Goal: Information Seeking & Learning: Learn about a topic

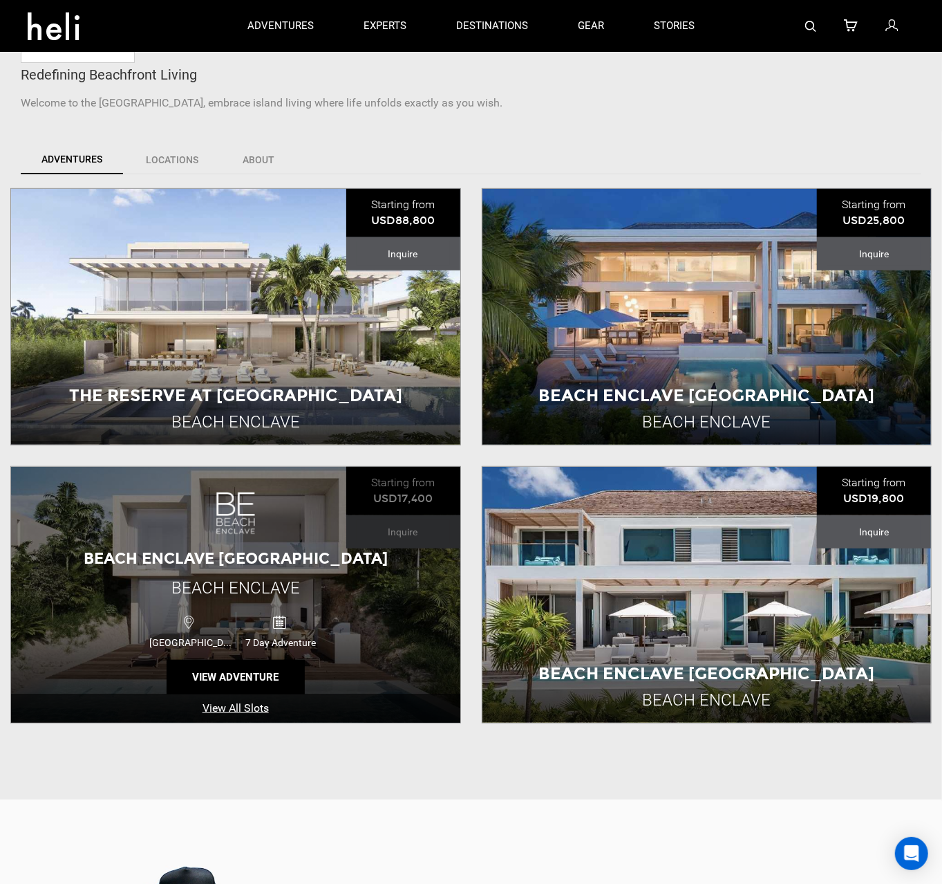
scroll to position [360, 0]
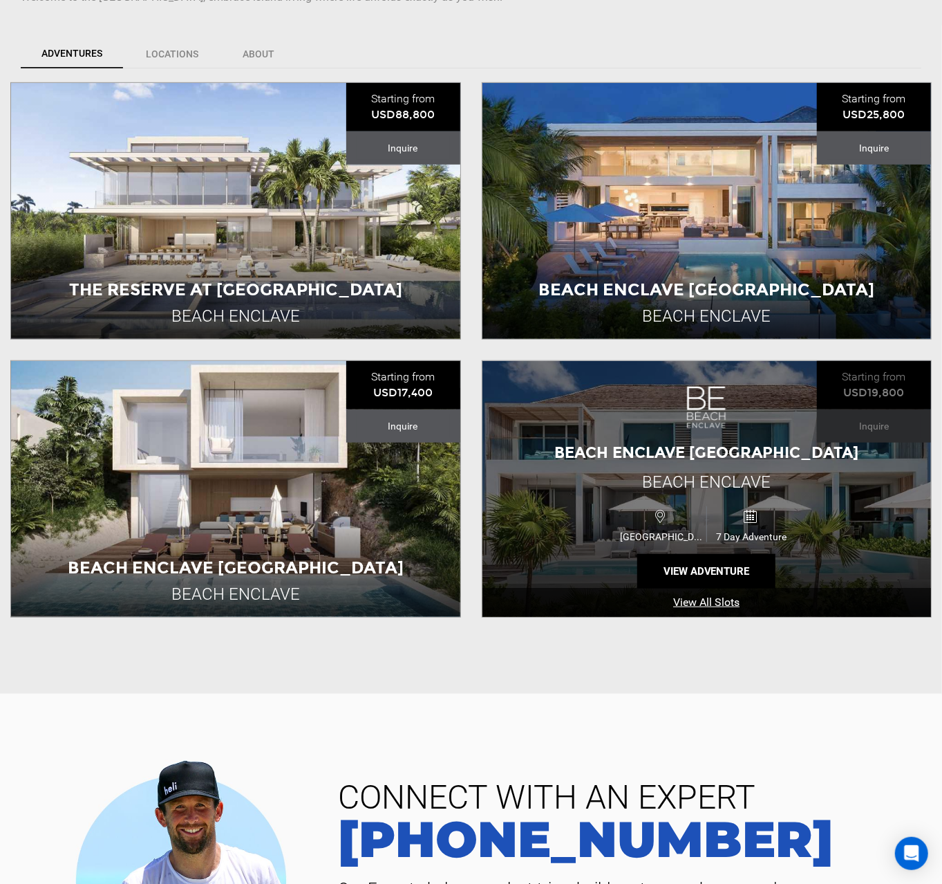
click at [656, 458] on span "Beach Enclave [GEOGRAPHIC_DATA]" at bounding box center [707, 452] width 304 height 19
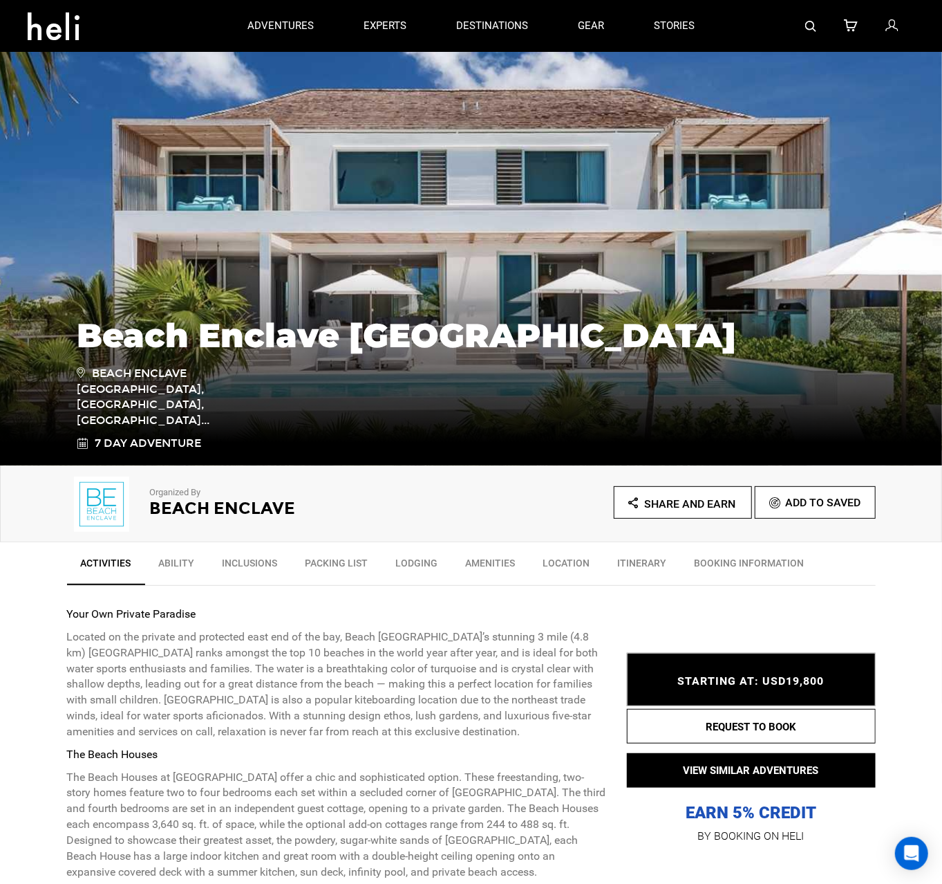
click at [26, 19] on link at bounding box center [56, 26] width 78 height 50
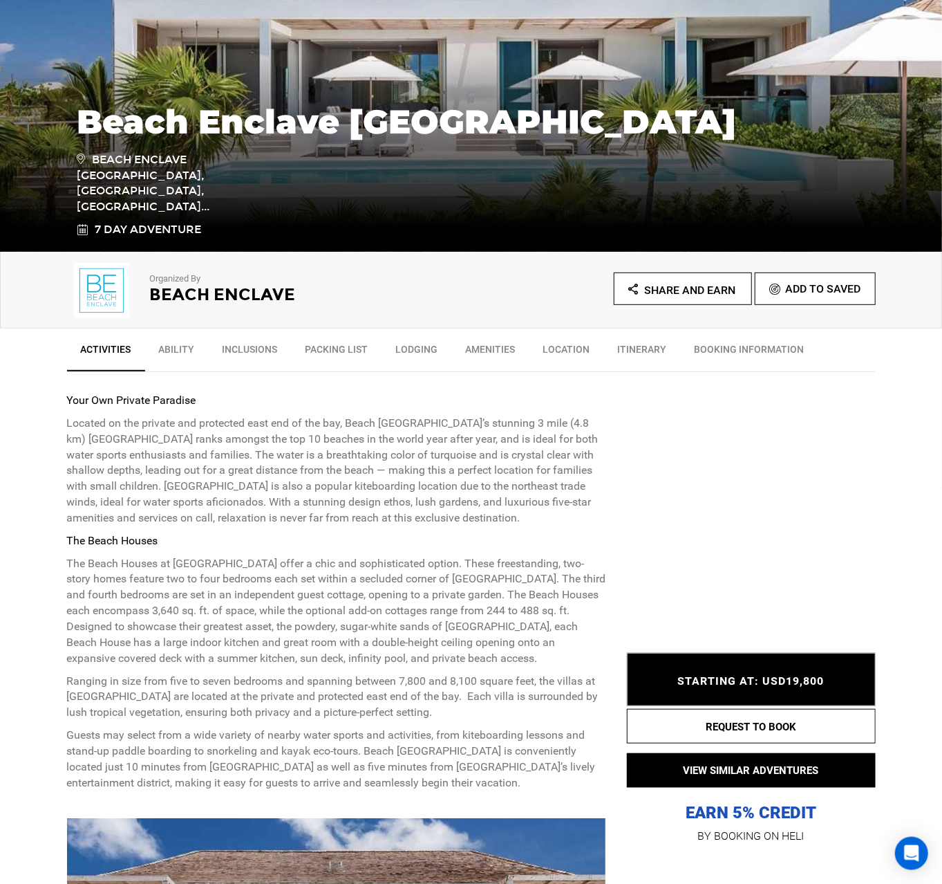
scroll to position [216, 0]
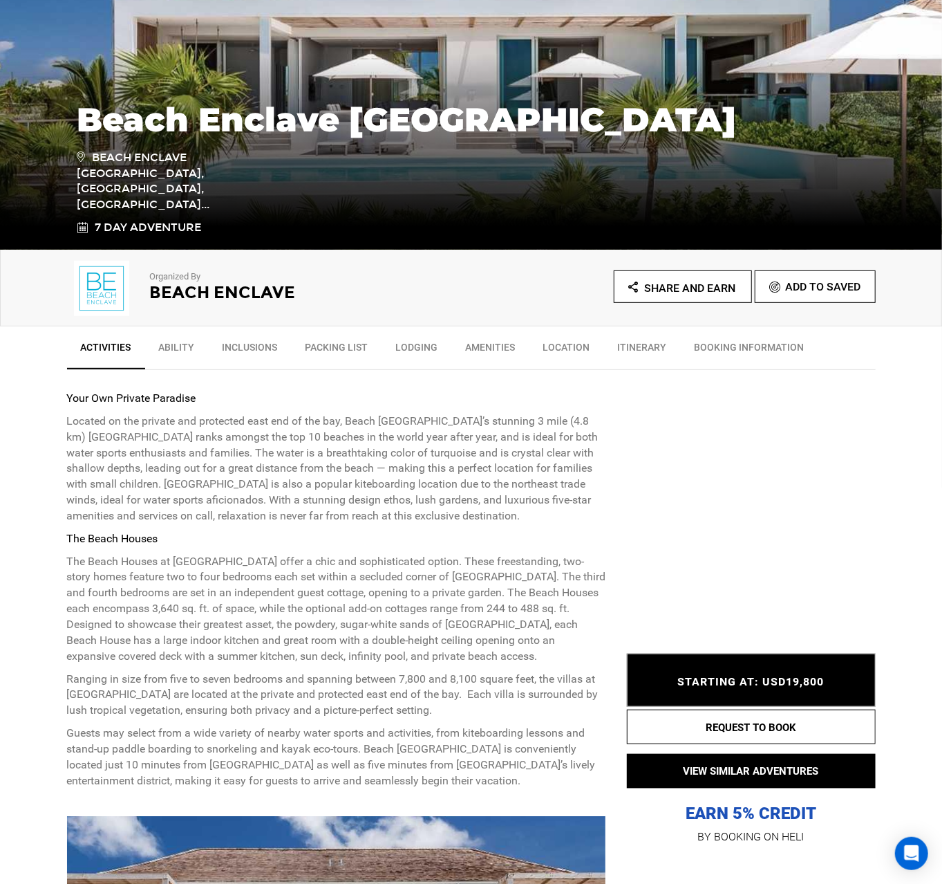
click at [753, 687] on span "STARTING AT: USD19,800" at bounding box center [751, 681] width 147 height 13
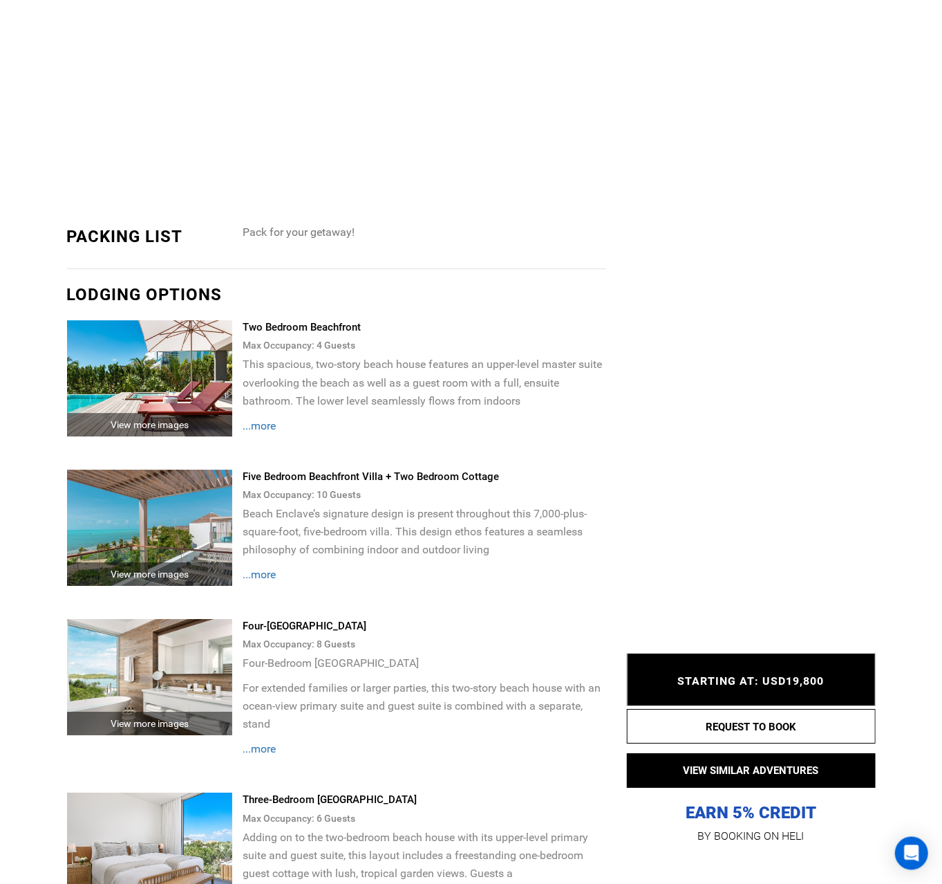
scroll to position [2301, 0]
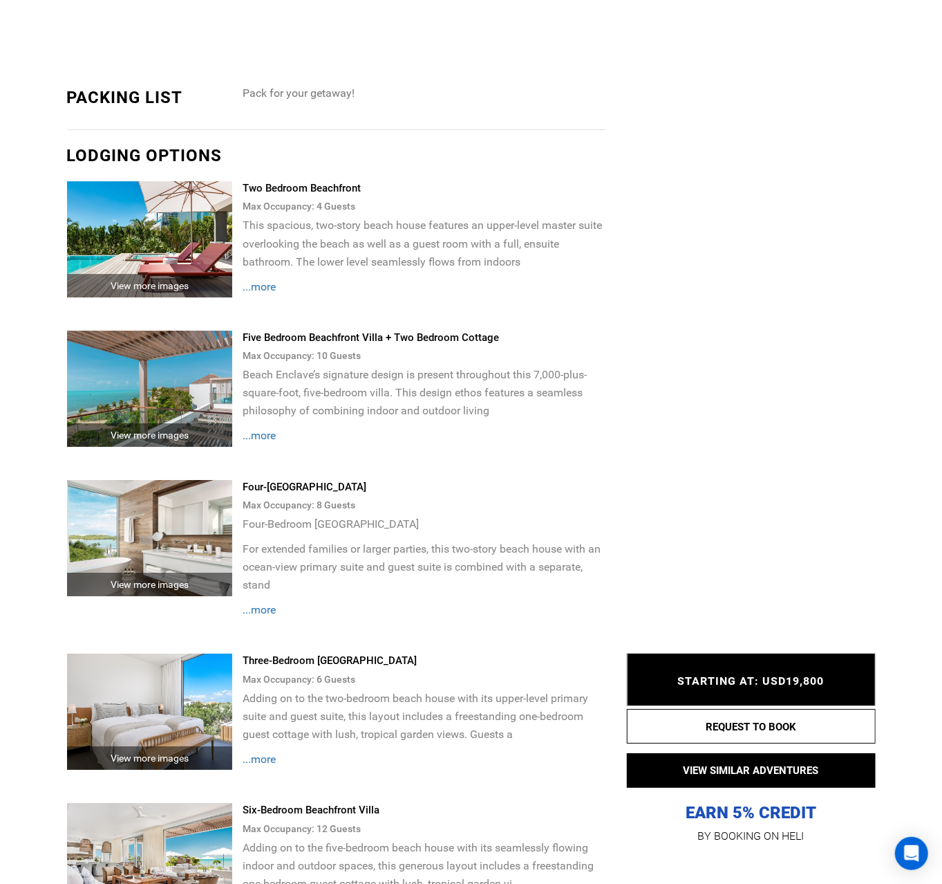
click at [268, 435] on span "...more" at bounding box center [259, 435] width 33 height 13
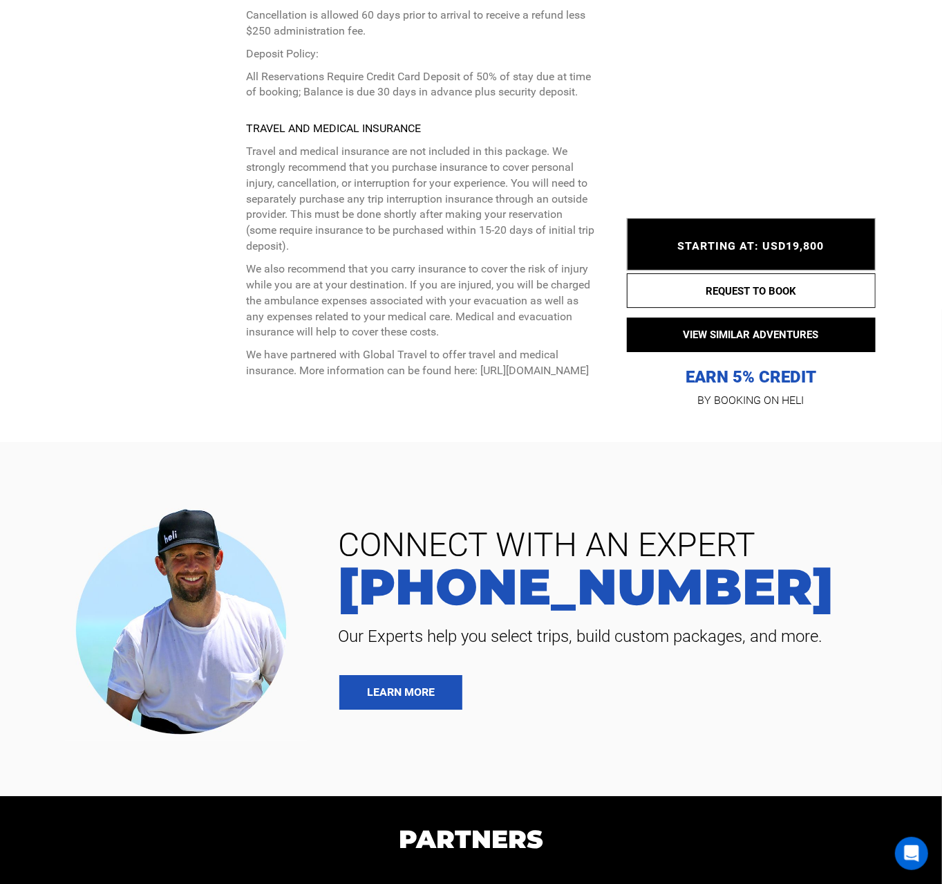
scroll to position [4459, 0]
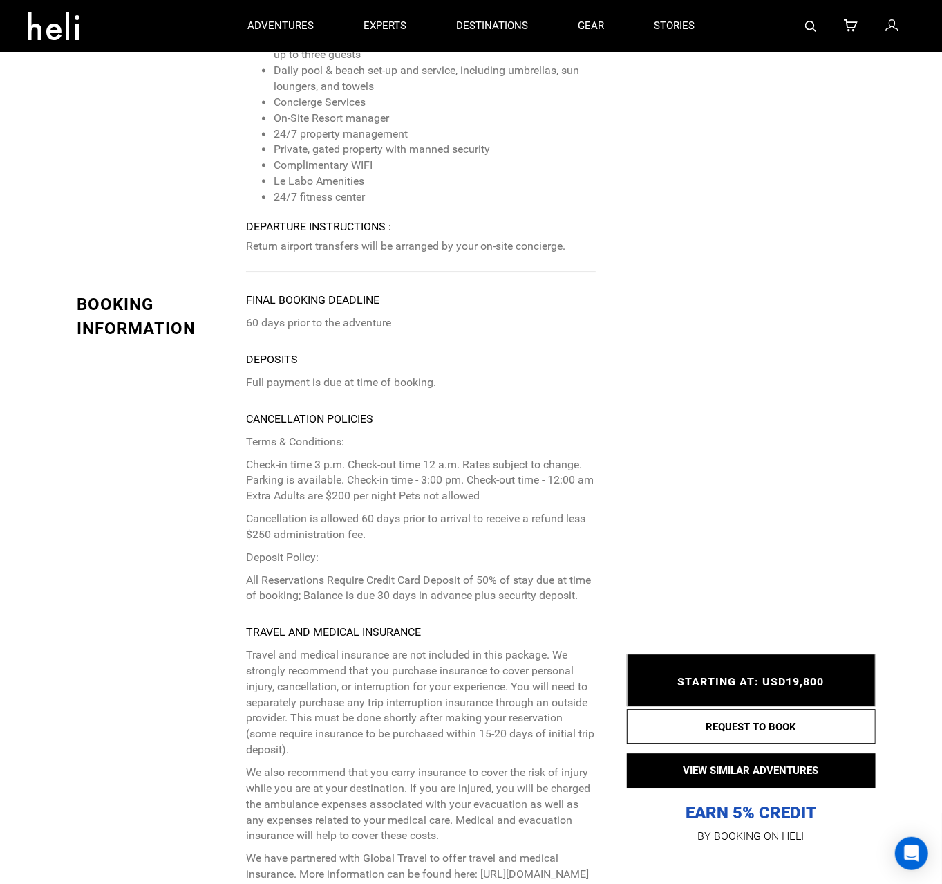
click at [50, 29] on icon at bounding box center [54, 22] width 52 height 22
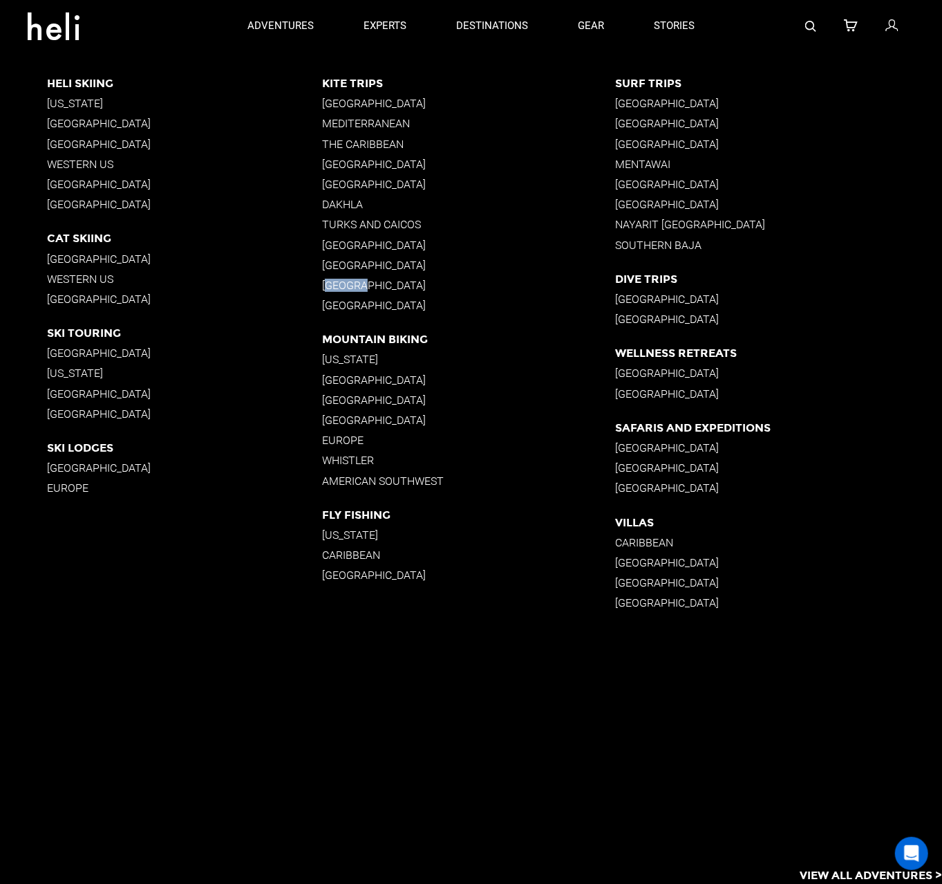
click at [332, 279] on p "[GEOGRAPHIC_DATA]" at bounding box center [468, 285] width 293 height 13
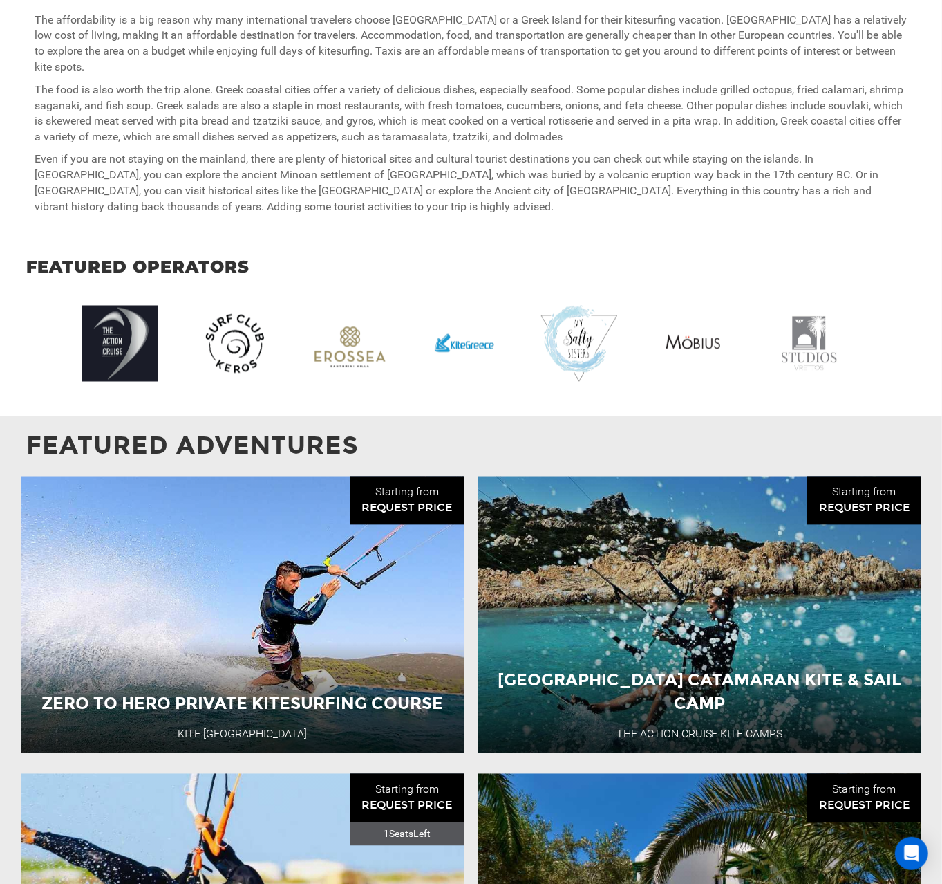
scroll to position [1582, 0]
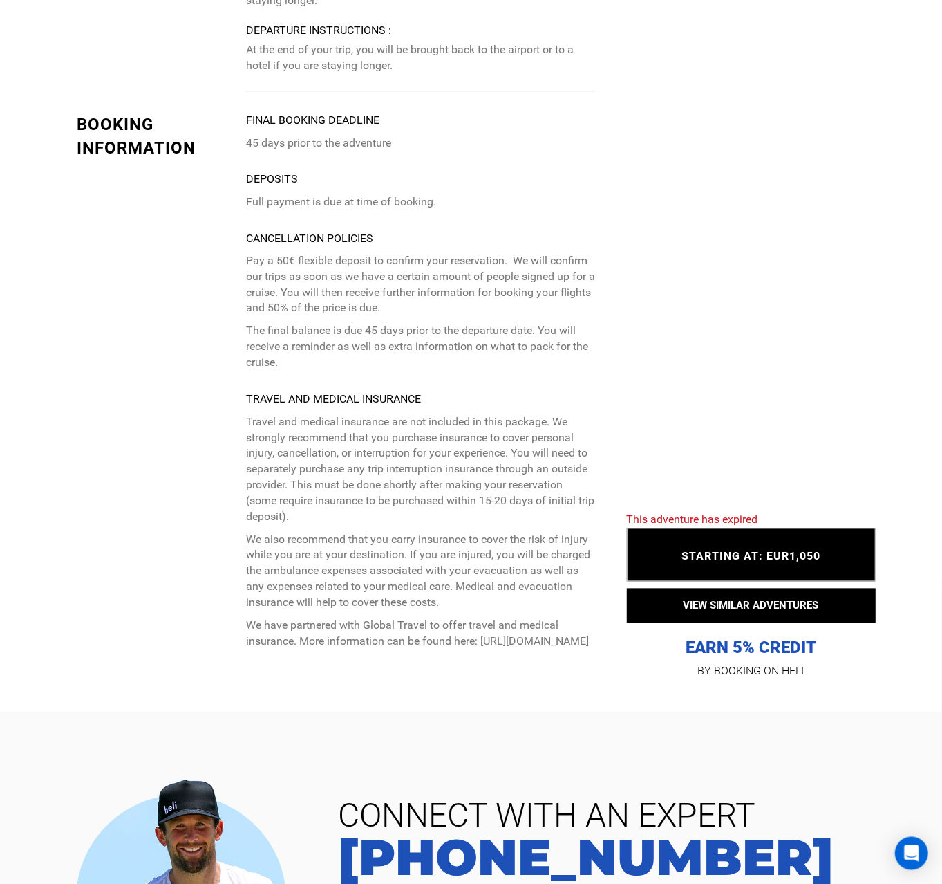
scroll to position [4099, 0]
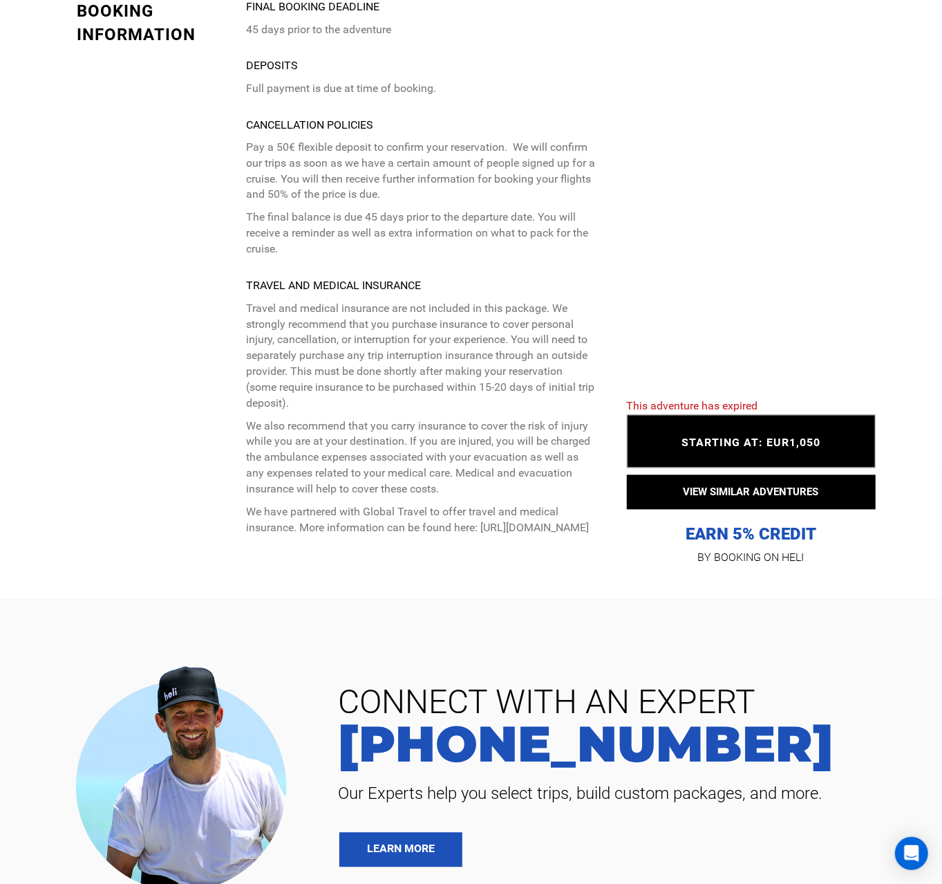
click at [701, 436] on span "STARTING AT: EUR1,050" at bounding box center [751, 442] width 139 height 13
drag, startPoint x: 829, startPoint y: 429, endPoint x: 669, endPoint y: 420, distance: 160.7
click at [669, 420] on div "STARTING AT: EUR1,050 STARTING AT: EUR1,050" at bounding box center [751, 441] width 249 height 53
click at [797, 420] on div "STARTING AT: EUR1,050 STARTING AT: EUR1,050" at bounding box center [751, 441] width 249 height 53
click at [772, 436] on span "STARTING AT: EUR1,050" at bounding box center [751, 442] width 139 height 13
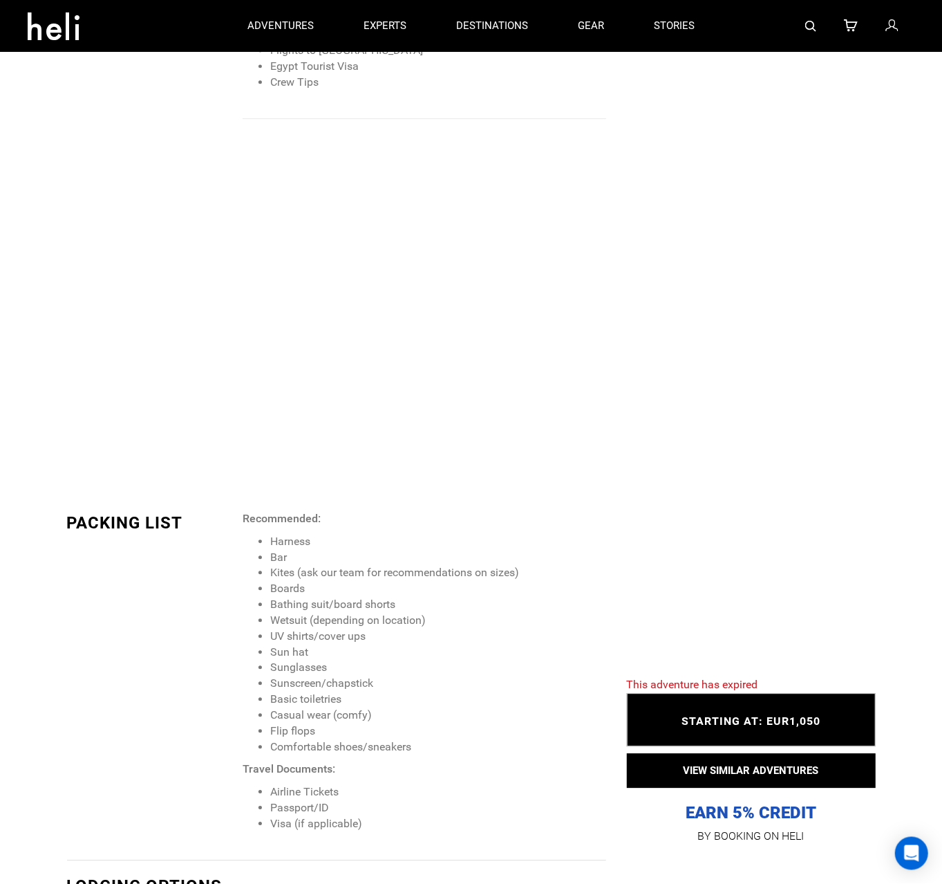
scroll to position [1582, 0]
